Goal: Find contact information: Find contact information

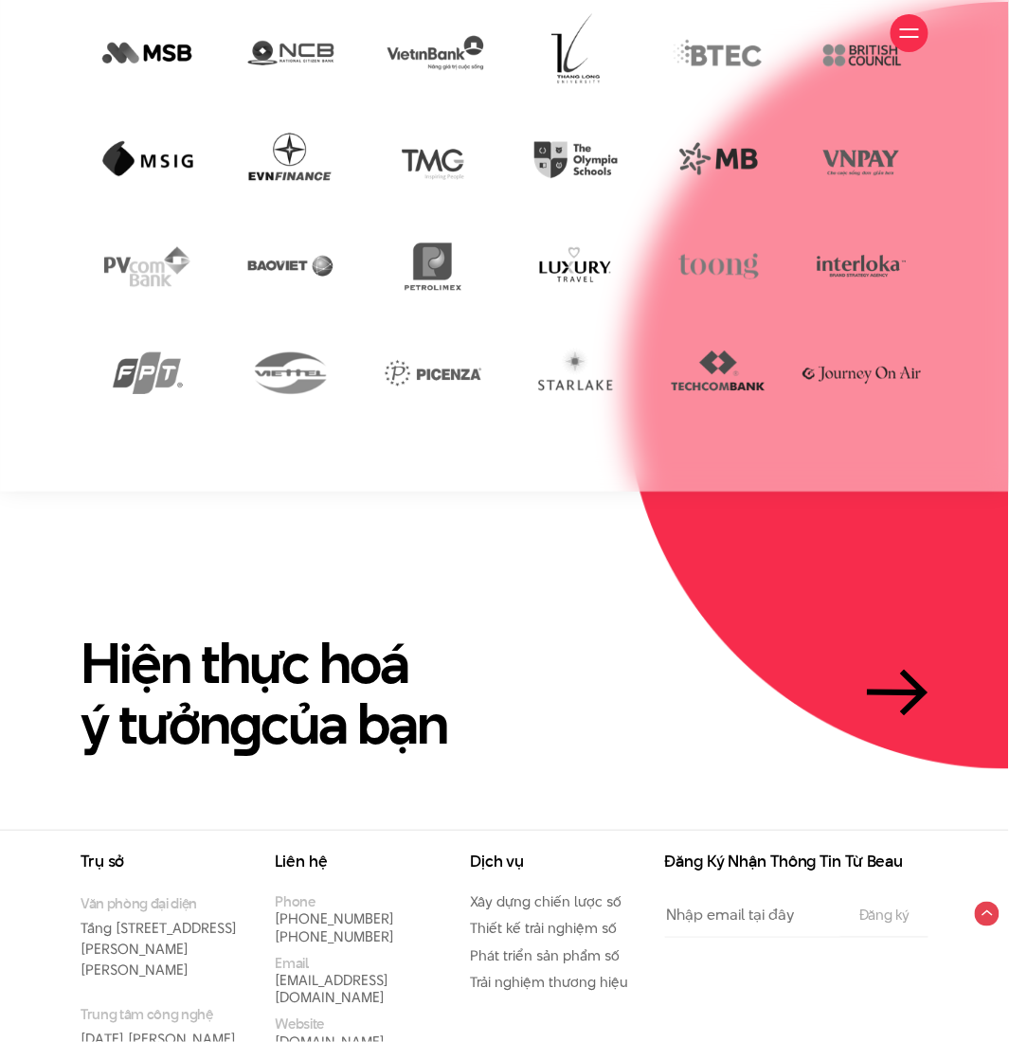
scroll to position [3237, 0]
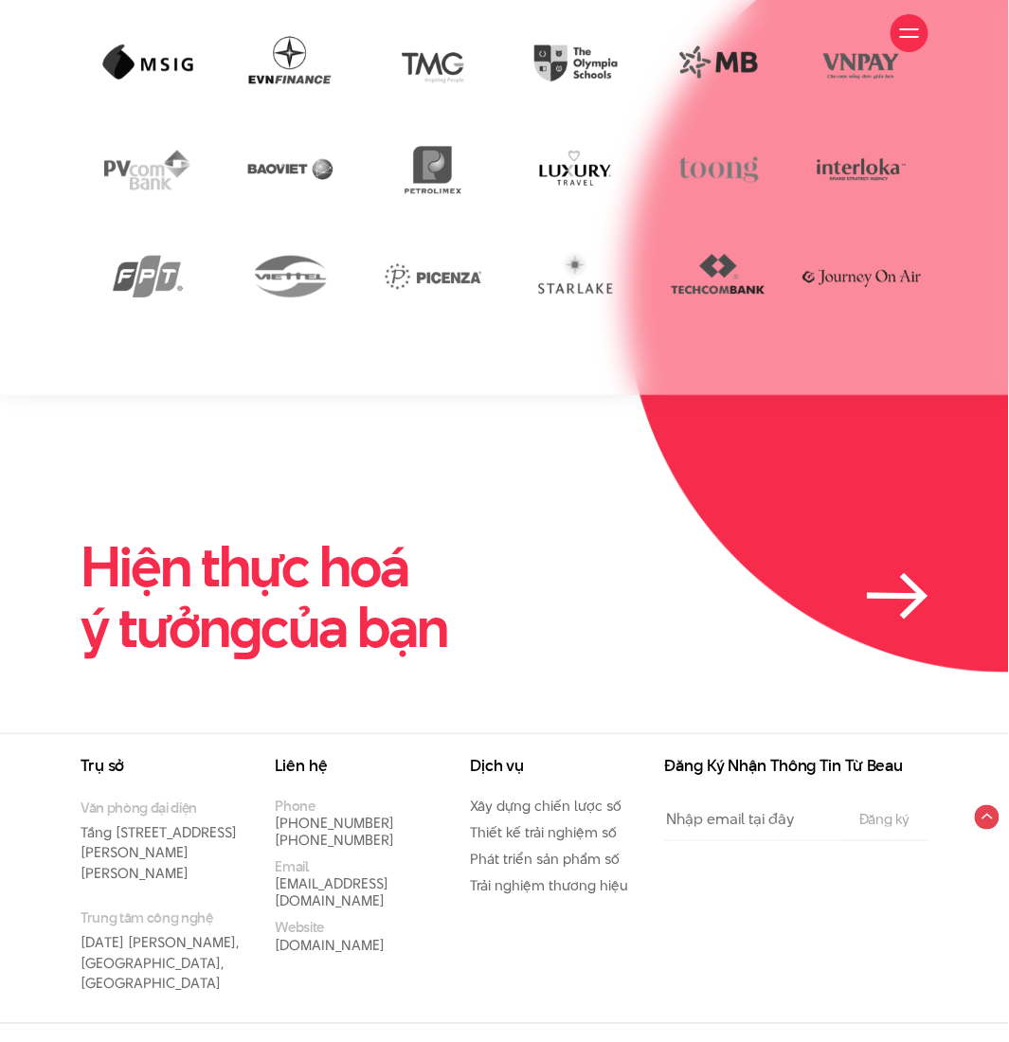
click at [603, 550] on link "Hiện thực hoá ý tưởn g của bạn" at bounding box center [505, 597] width 848 height 120
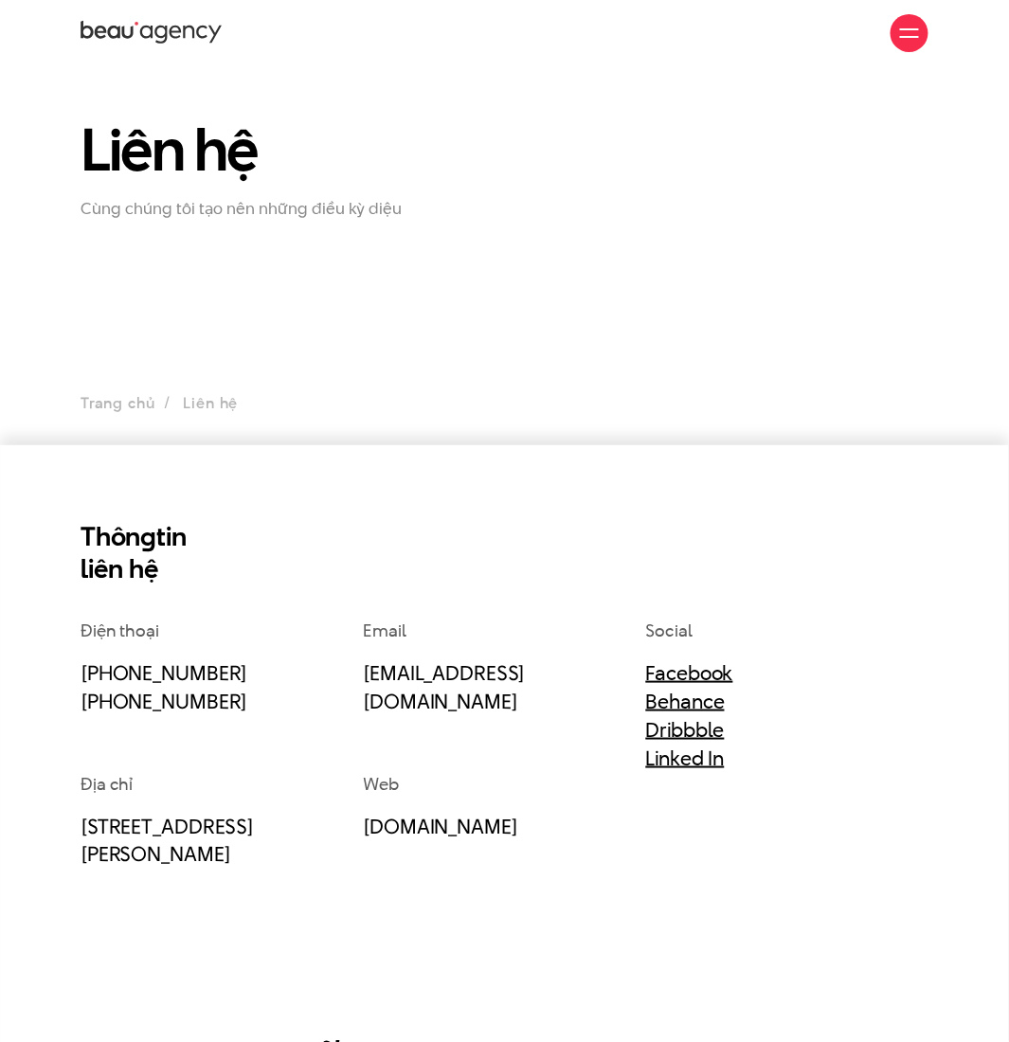
click at [139, 22] on icon at bounding box center [152, 33] width 142 height 28
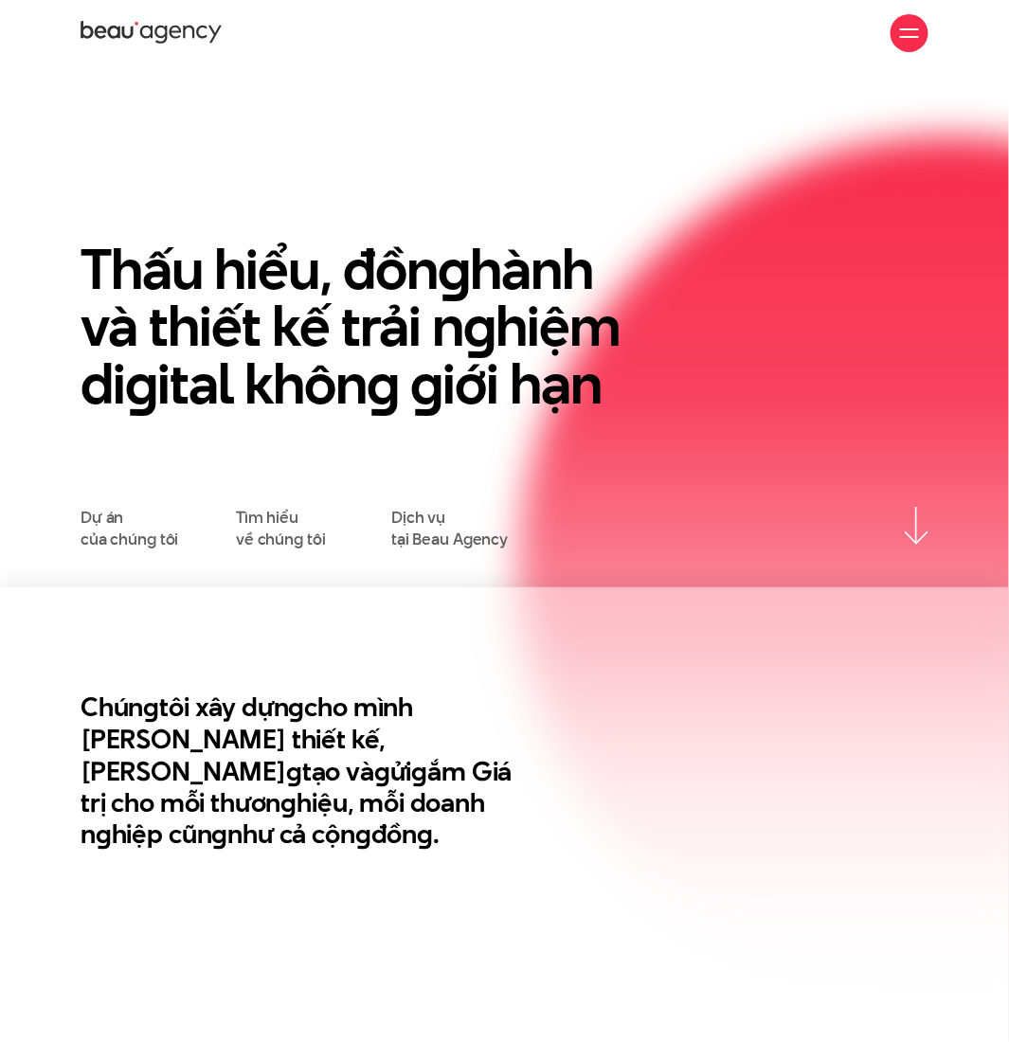
click at [154, 241] on h1 "Thấu hiểu, đồn g hành và thiết kế trải n g hiệm di g ital khôn g g iới hạn" at bounding box center [359, 327] width 556 height 172
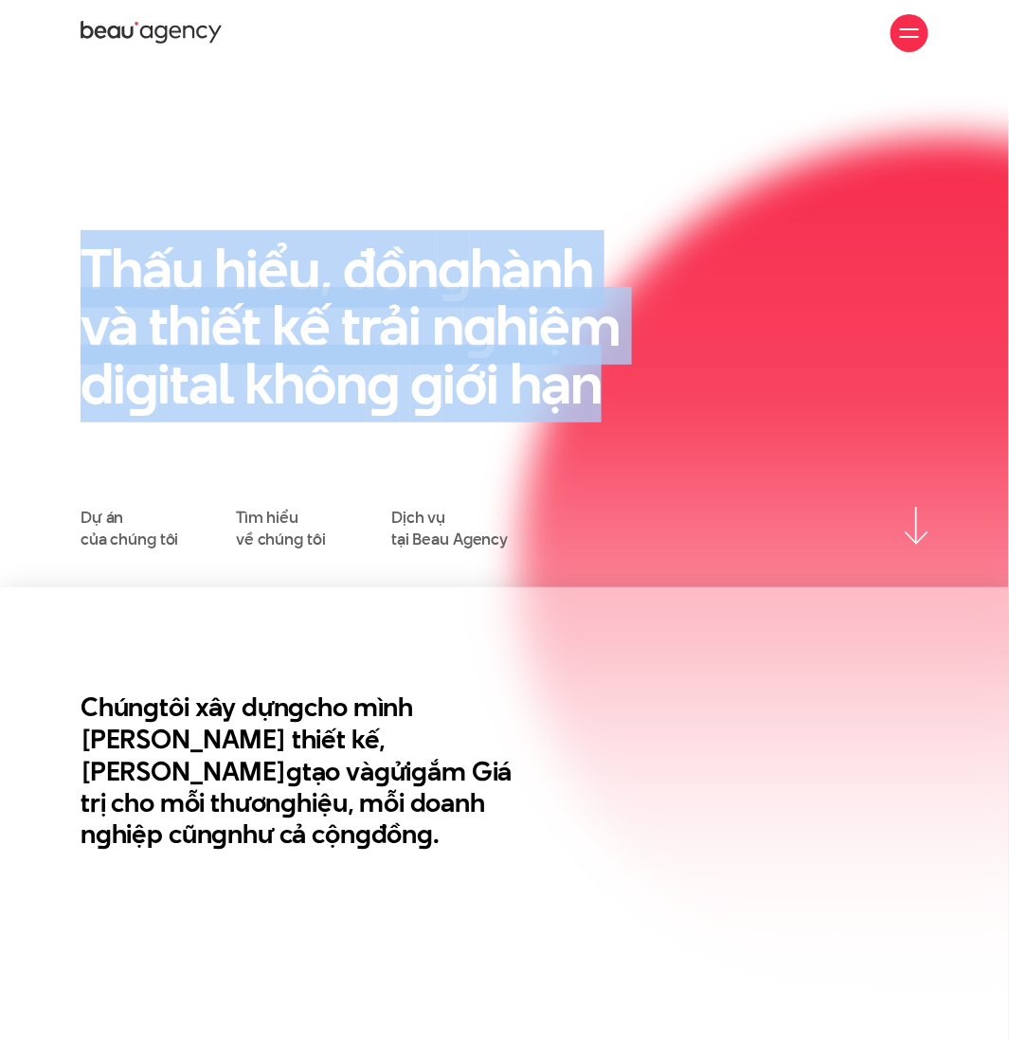
drag, startPoint x: 71, startPoint y: 258, endPoint x: 661, endPoint y: 388, distance: 604.6
click at [661, 388] on div "Thấu hiểu, đồn g hành và thiết kế trải n g hiệm di g ital khôn g g iới hạn" at bounding box center [504, 374] width 876 height 267
click at [463, 288] on en "g" at bounding box center [479, 326] width 32 height 78
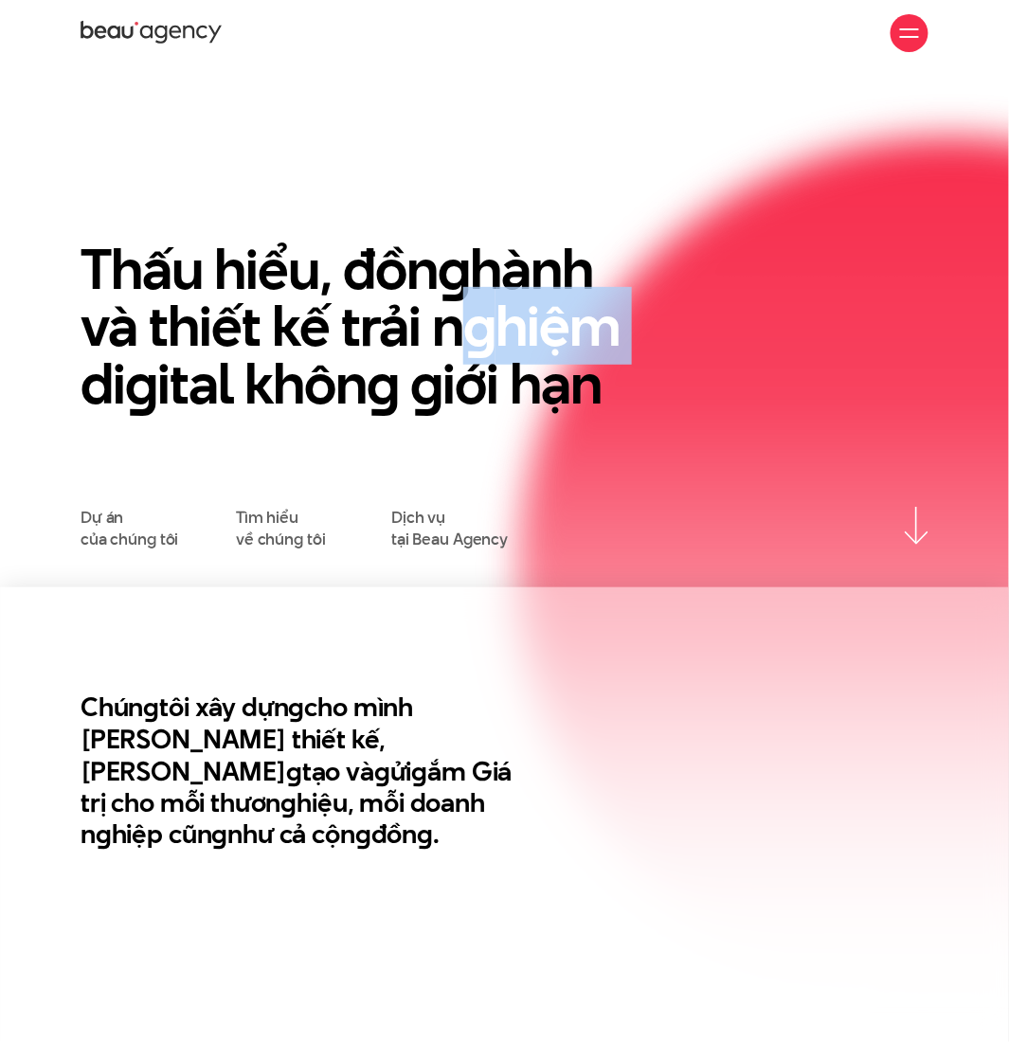
click at [463, 288] on en "g" at bounding box center [479, 326] width 32 height 78
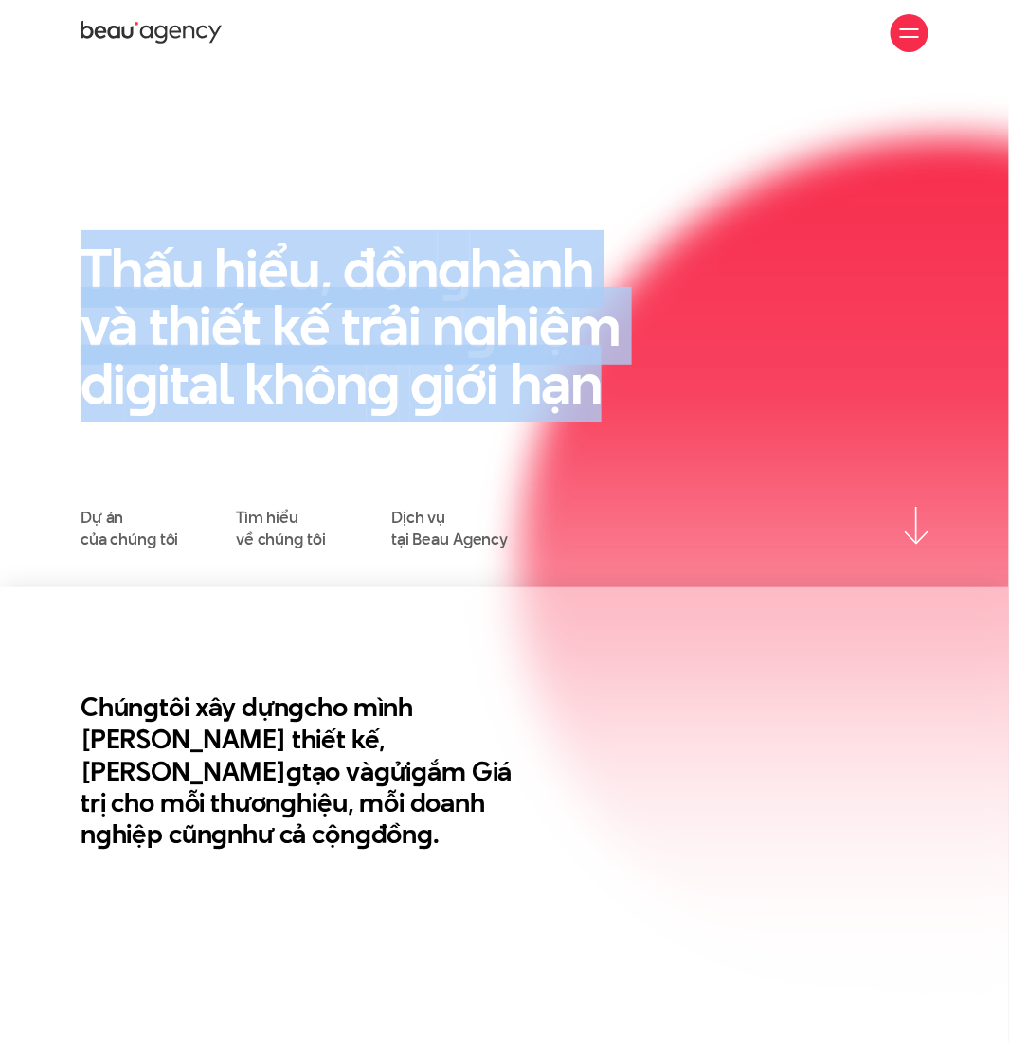
click at [463, 288] on en "g" at bounding box center [479, 326] width 32 height 78
